Goal: Use online tool/utility

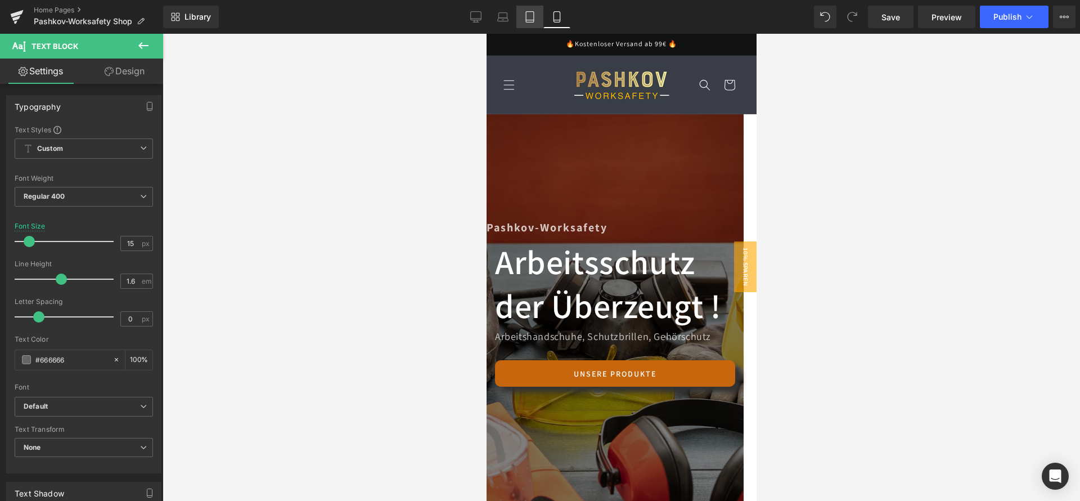
click at [533, 20] on icon at bounding box center [529, 16] width 11 height 11
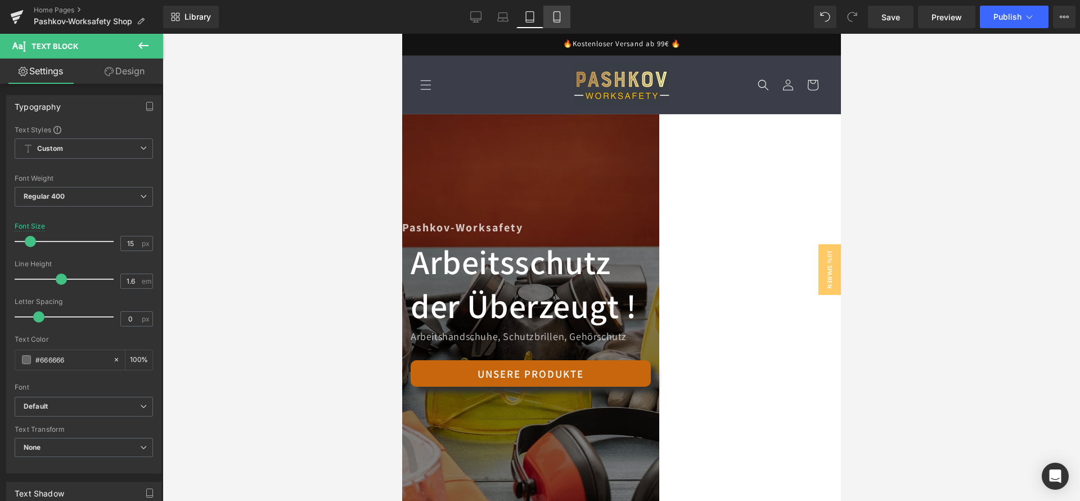
type input "16"
type input "100"
click at [551, 19] on link "Mobile" at bounding box center [556, 17] width 27 height 23
type input "15"
type input "100"
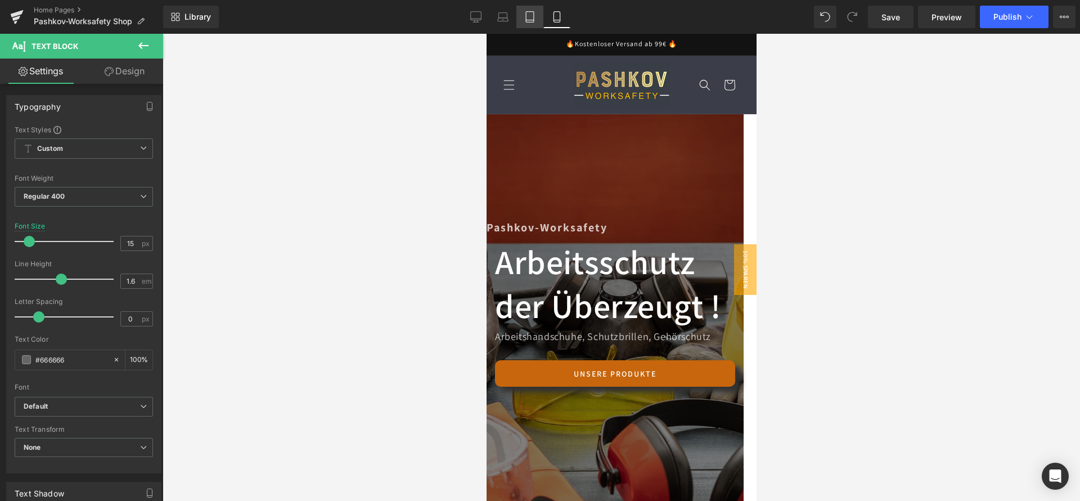
click at [534, 17] on icon at bounding box center [530, 17] width 8 height 11
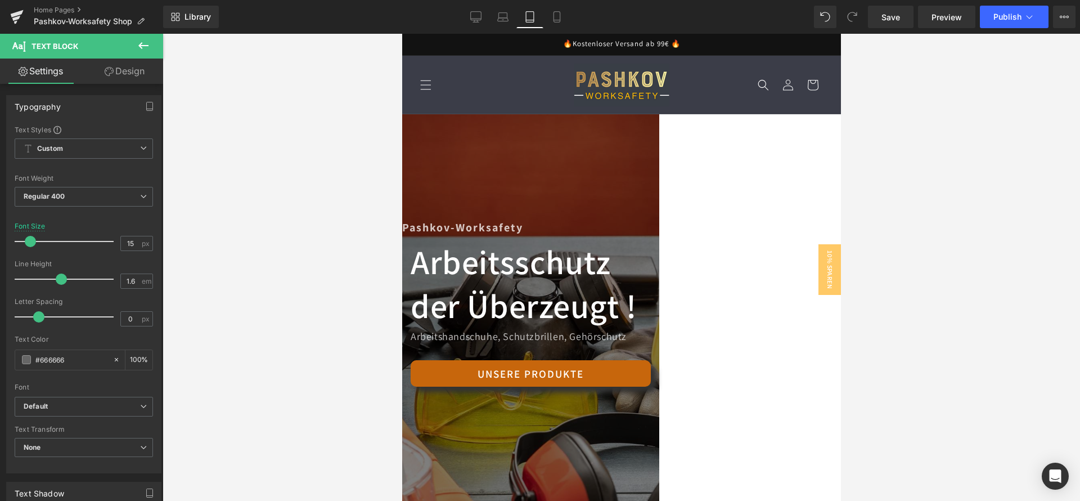
type input "16"
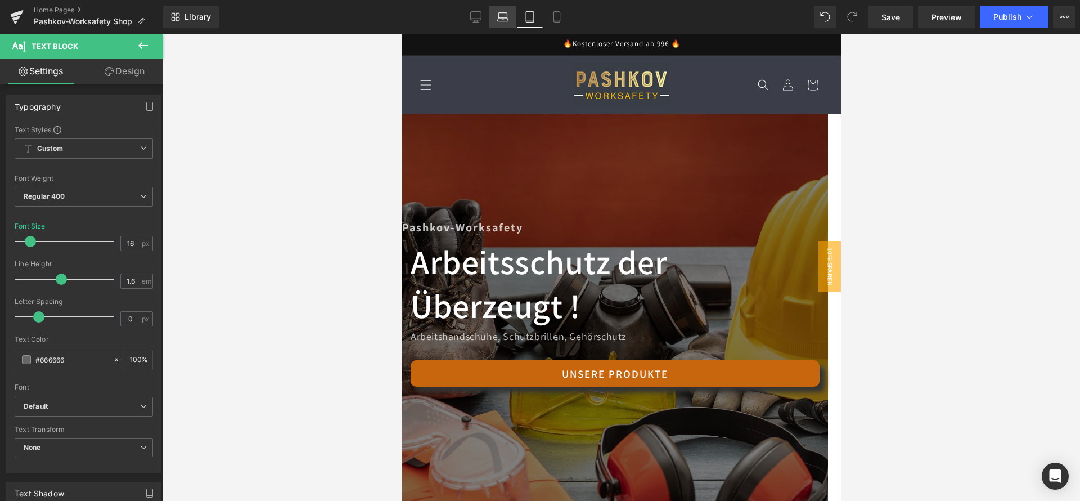
click at [505, 20] on icon at bounding box center [502, 16] width 11 height 11
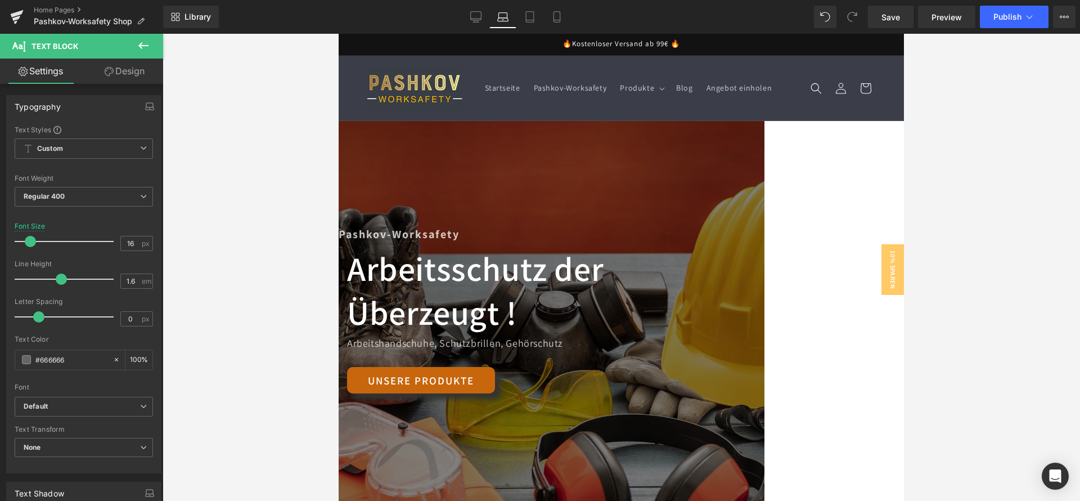
scroll to position [41, 0]
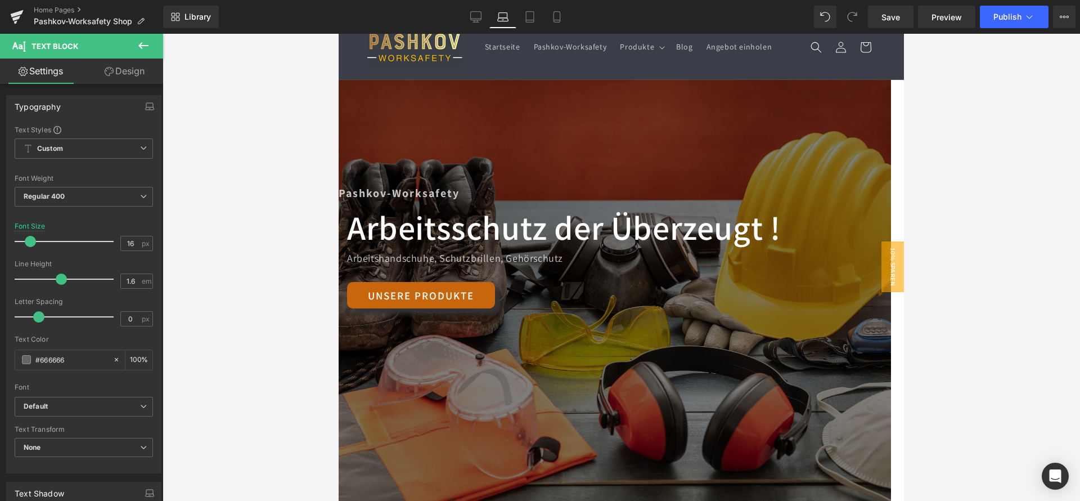
drag, startPoint x: 475, startPoint y: 20, endPoint x: 417, endPoint y: 1, distance: 60.8
click at [475, 19] on icon at bounding box center [475, 16] width 11 height 11
type input "100"
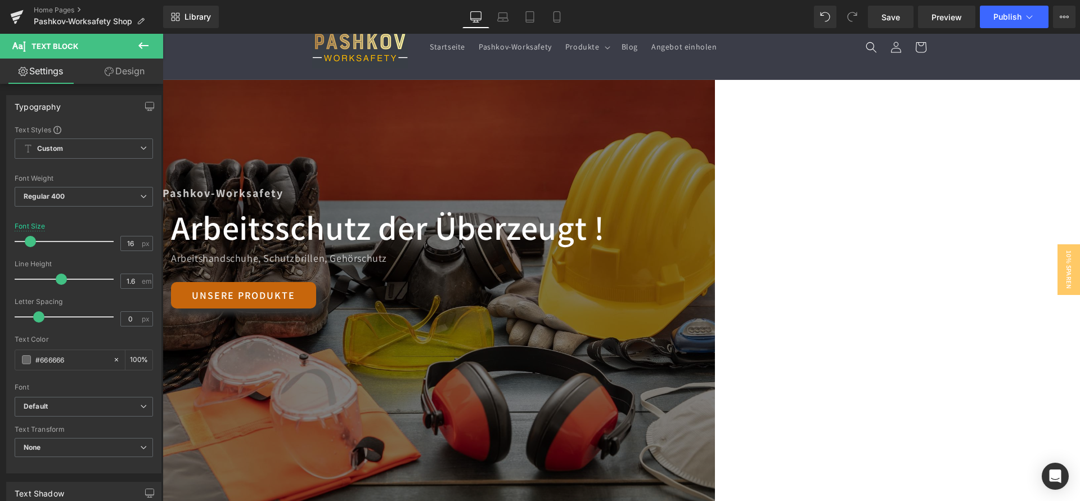
scroll to position [0, 0]
